Goal: Navigation & Orientation: Find specific page/section

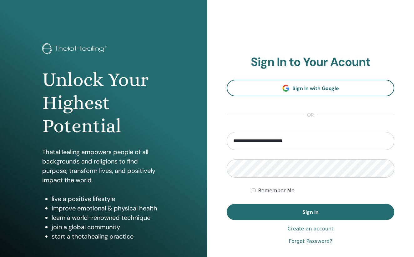
type input "**********"
click at [310, 212] on button "Sign In" at bounding box center [311, 212] width 168 height 16
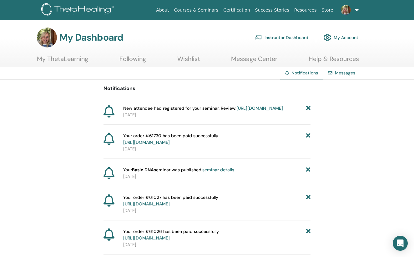
click at [282, 37] on link "Instructor Dashboard" at bounding box center [281, 38] width 54 height 14
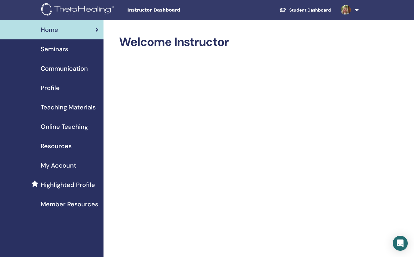
click at [59, 109] on span "Teaching Materials" at bounding box center [68, 107] width 55 height 9
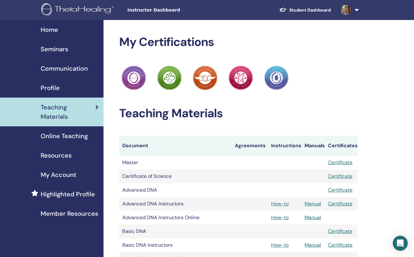
click at [65, 140] on span "Online Teaching" at bounding box center [64, 135] width 47 height 9
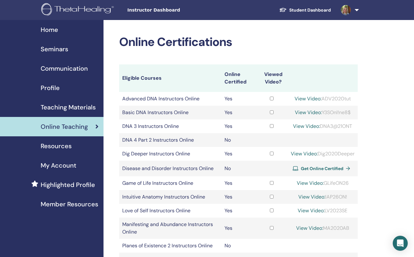
click at [53, 146] on span "Resources" at bounding box center [56, 145] width 31 height 9
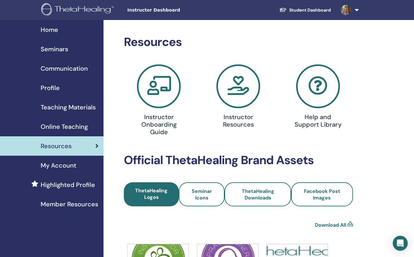
click at [54, 169] on span "My Account" at bounding box center [59, 165] width 36 height 9
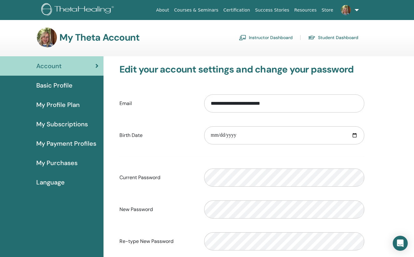
click at [254, 37] on link "Instructor Dashboard" at bounding box center [266, 38] width 54 height 10
